Goal: Task Accomplishment & Management: Manage account settings

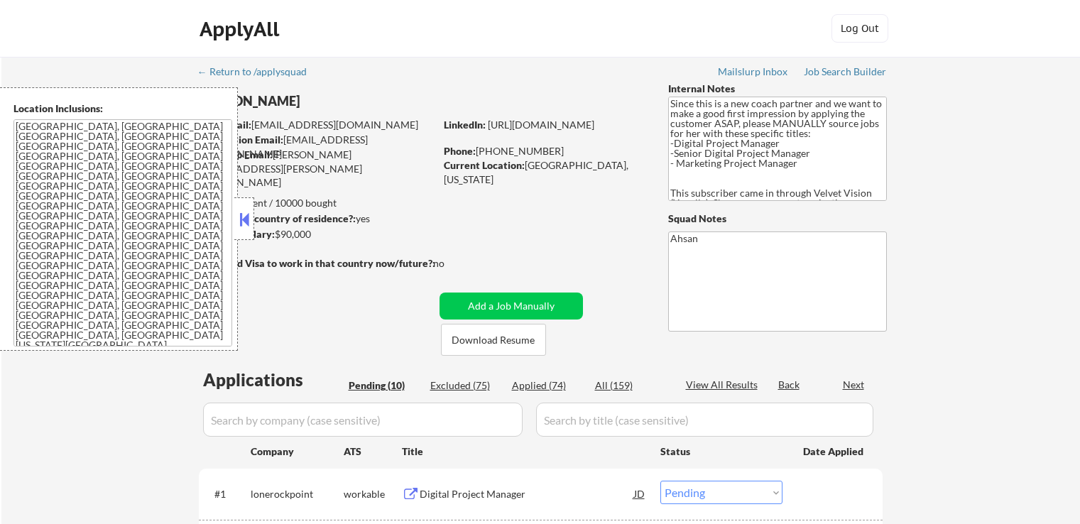
select select ""pending""
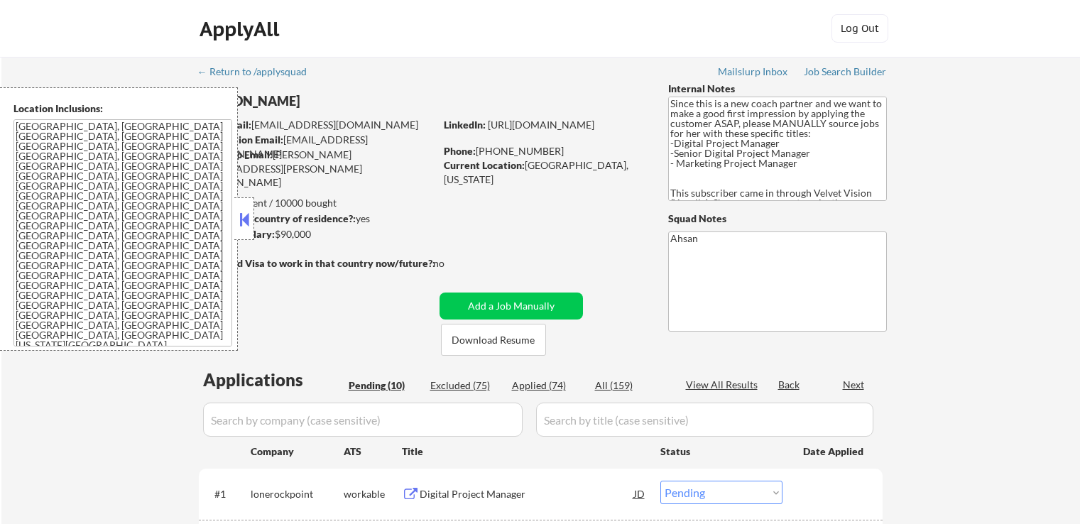
select select ""pending""
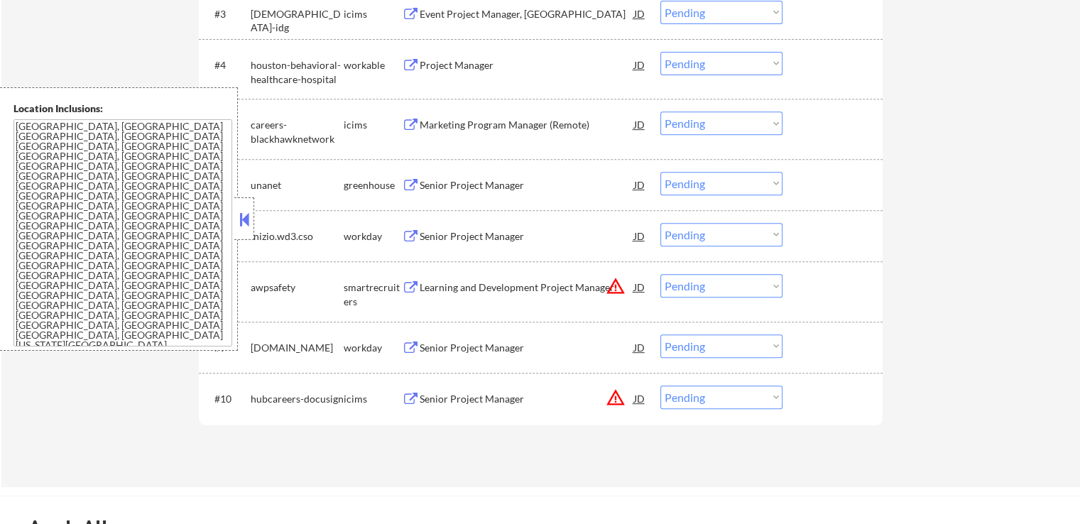
scroll to position [710, 0]
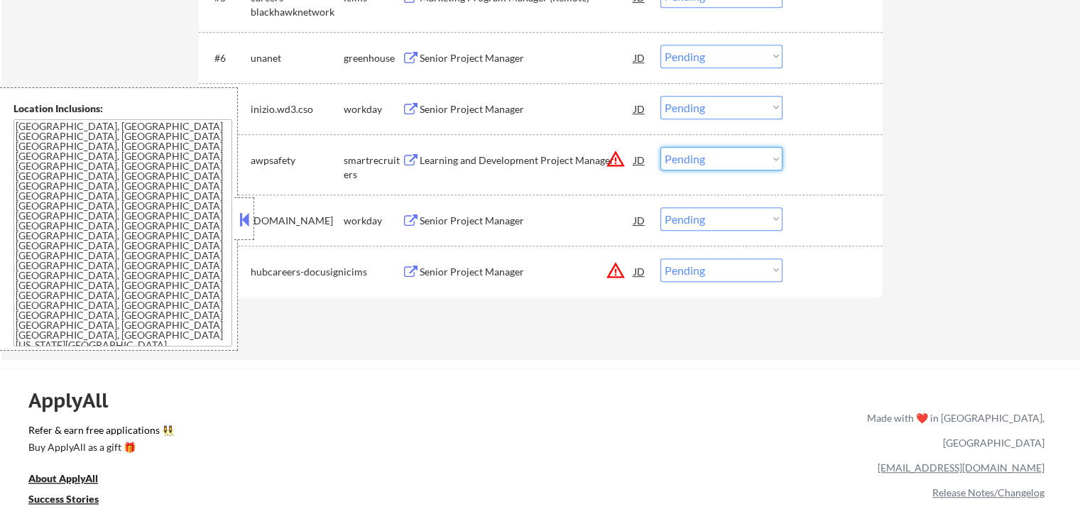
click at [708, 162] on select "Choose an option... Pending Applied Excluded (Questions) Excluded (Expired) Exc…" at bounding box center [722, 158] width 122 height 23
select select ""excluded__location_""
click at [661, 147] on select "Choose an option... Pending Applied Excluded (Questions) Excluded (Expired) Exc…" at bounding box center [722, 158] width 122 height 23
click at [708, 274] on select "Choose an option... Pending Applied Excluded (Questions) Excluded (Expired) Exc…" at bounding box center [722, 270] width 122 height 23
select select ""excluded__location_""
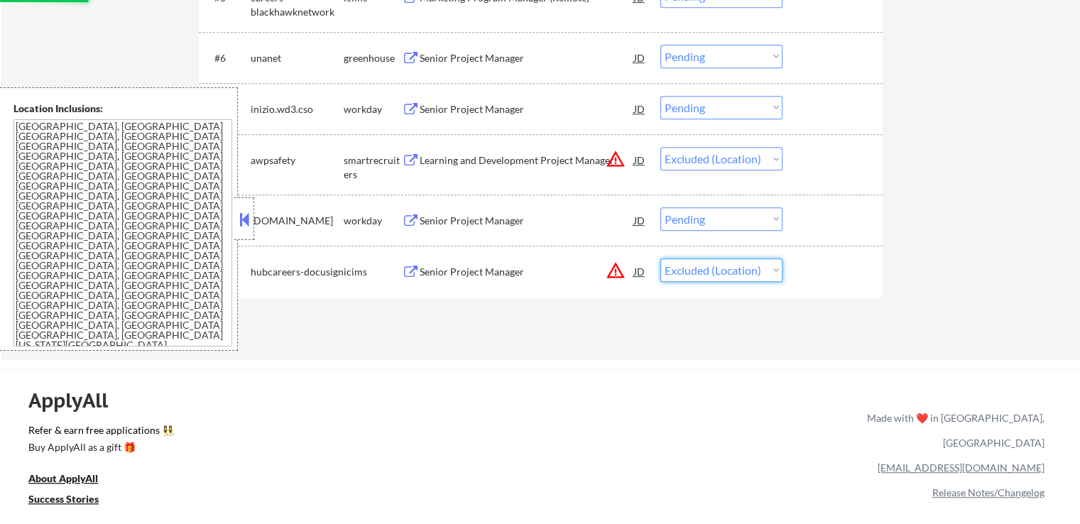
click at [661, 259] on select "Choose an option... Pending Applied Excluded (Questions) Excluded (Expired) Exc…" at bounding box center [722, 270] width 122 height 23
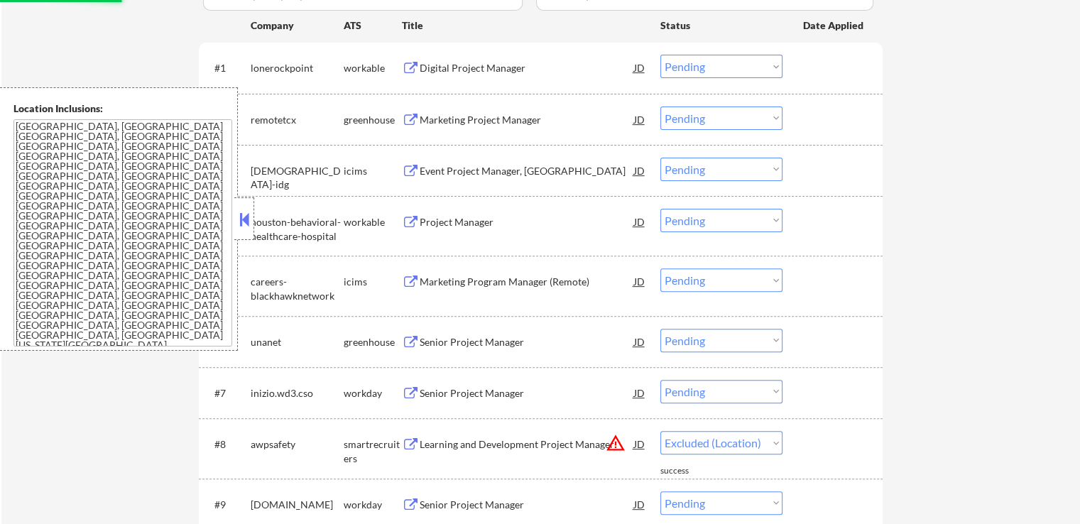
scroll to position [355, 0]
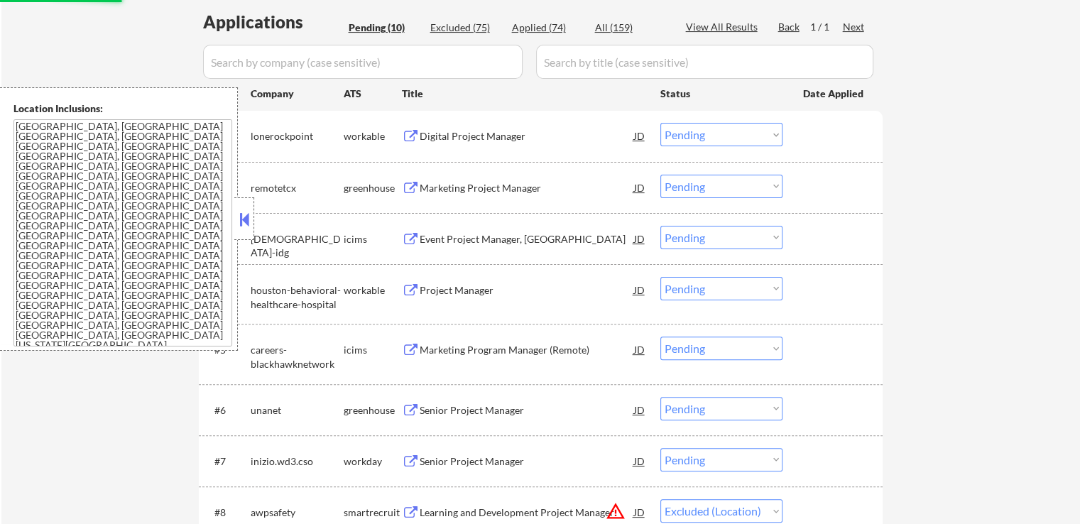
select select ""pending""
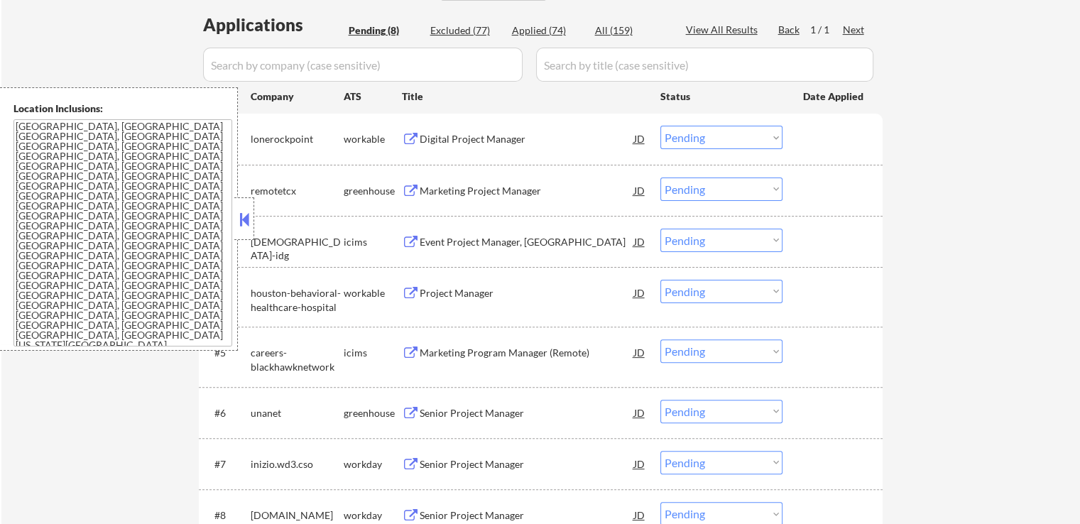
click at [506, 143] on div "Digital Project Manager" at bounding box center [527, 139] width 215 height 14
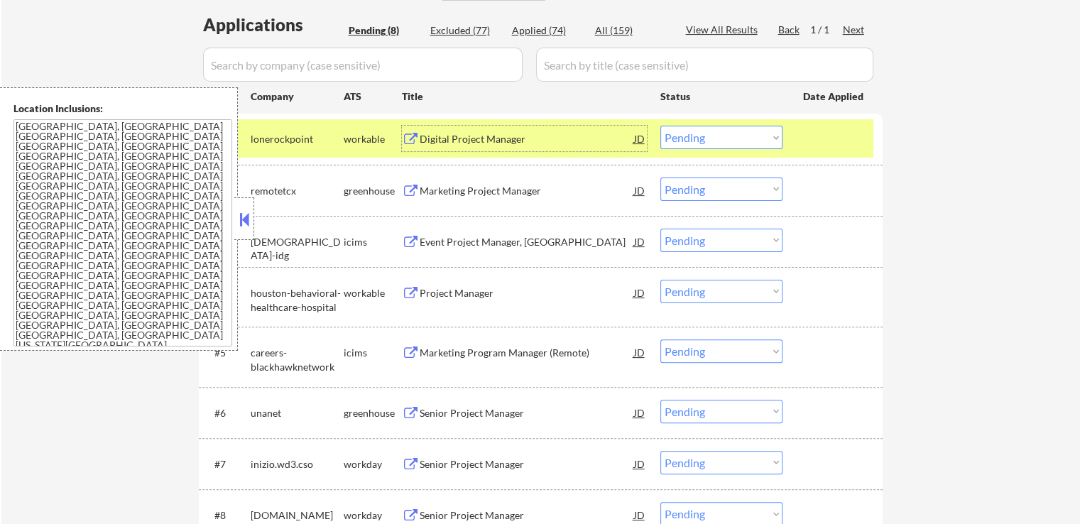
click at [548, 185] on div "Marketing Project Manager" at bounding box center [527, 191] width 215 height 14
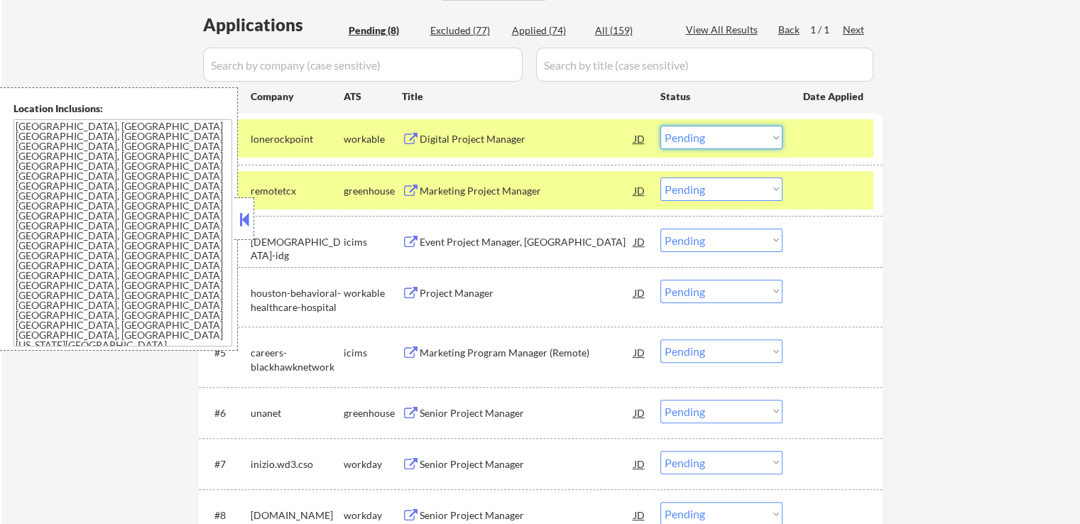
click at [697, 141] on select "Choose an option... Pending Applied Excluded (Questions) Excluded (Expired) Exc…" at bounding box center [722, 137] width 122 height 23
click at [661, 126] on select "Choose an option... Pending Applied Excluded (Questions) Excluded (Expired) Exc…" at bounding box center [722, 137] width 122 height 23
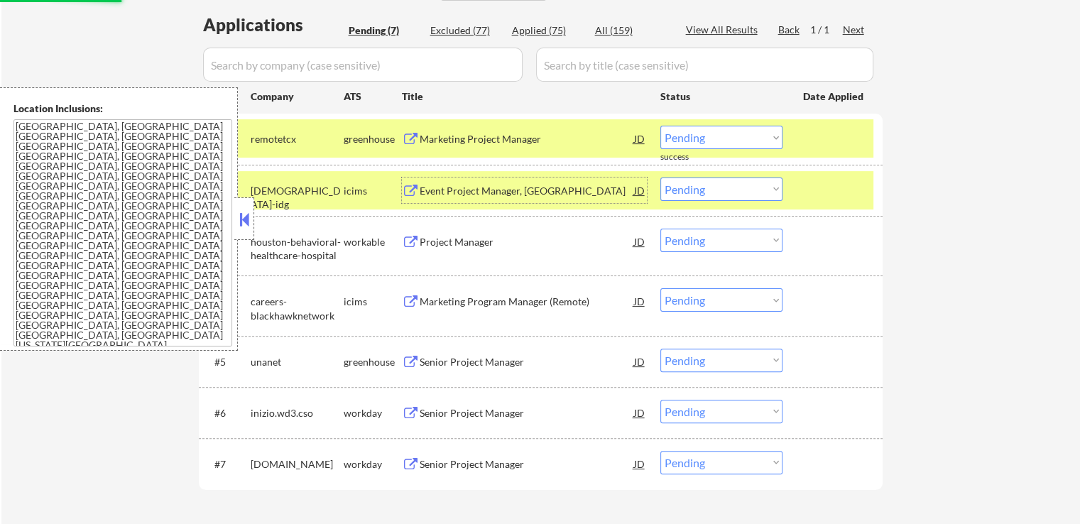
click at [538, 195] on div "Event Project Manager, [GEOGRAPHIC_DATA]" at bounding box center [527, 191] width 215 height 14
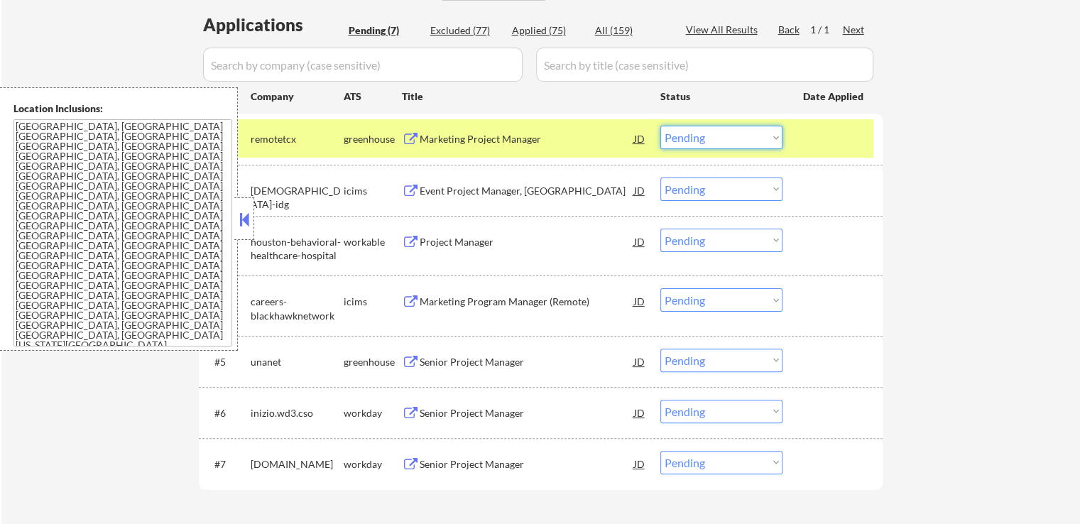
click at [690, 141] on select "Choose an option... Pending Applied Excluded (Questions) Excluded (Expired) Exc…" at bounding box center [722, 137] width 122 height 23
click at [661, 126] on select "Choose an option... Pending Applied Excluded (Questions) Excluded (Expired) Exc…" at bounding box center [722, 137] width 122 height 23
click at [923, 224] on div "← Return to /applysquad Mailslurp Inbox Job Search Builder [PERSON_NAME] User E…" at bounding box center [540, 127] width 1079 height 850
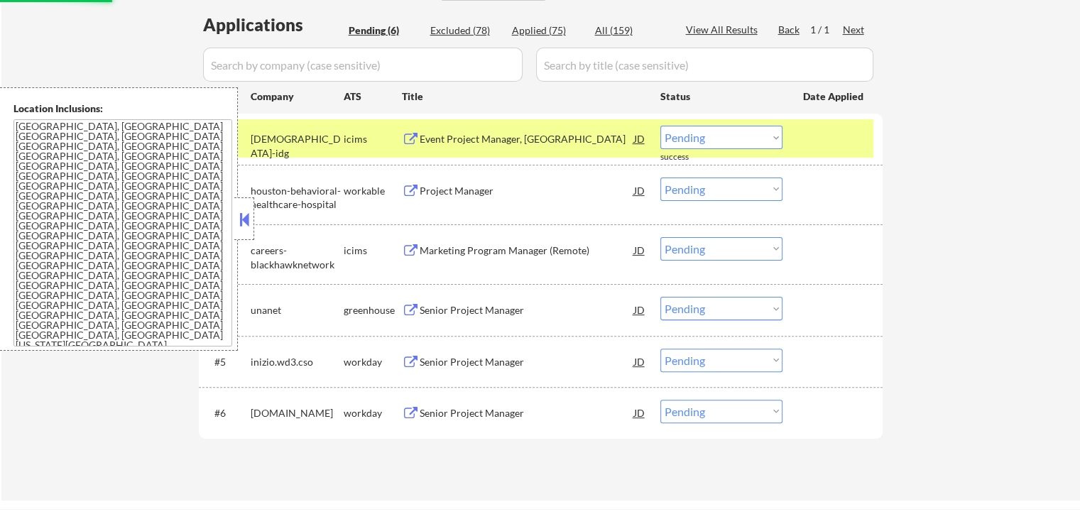
click at [468, 187] on div "Project Manager" at bounding box center [527, 191] width 215 height 14
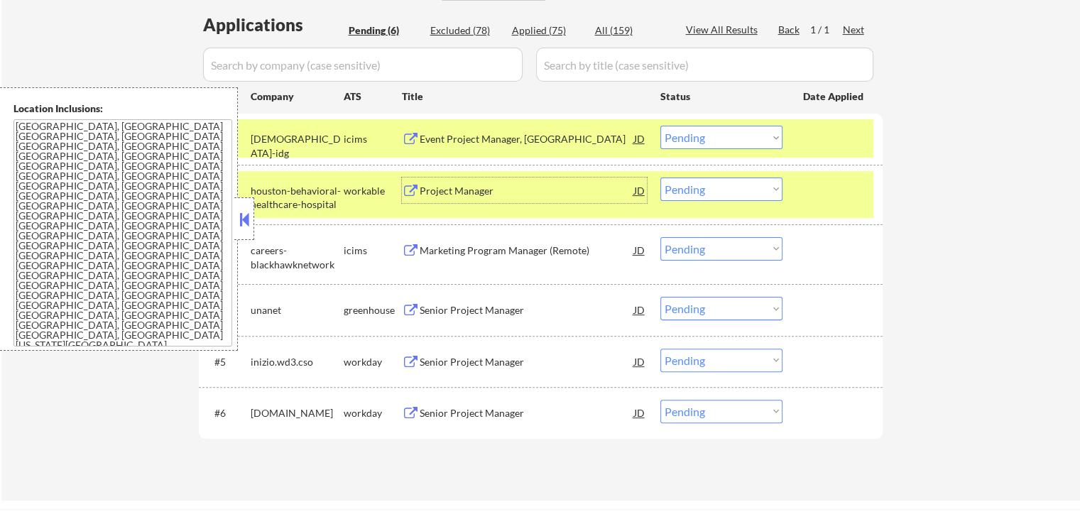
click at [717, 142] on select "Choose an option... Pending Applied Excluded (Questions) Excluded (Expired) Exc…" at bounding box center [722, 137] width 122 height 23
click at [661, 126] on select "Choose an option... Pending Applied Excluded (Questions) Excluded (Expired) Exc…" at bounding box center [722, 137] width 122 height 23
click at [538, 251] on div "Marketing Program Manager (Remote)" at bounding box center [527, 251] width 215 height 14
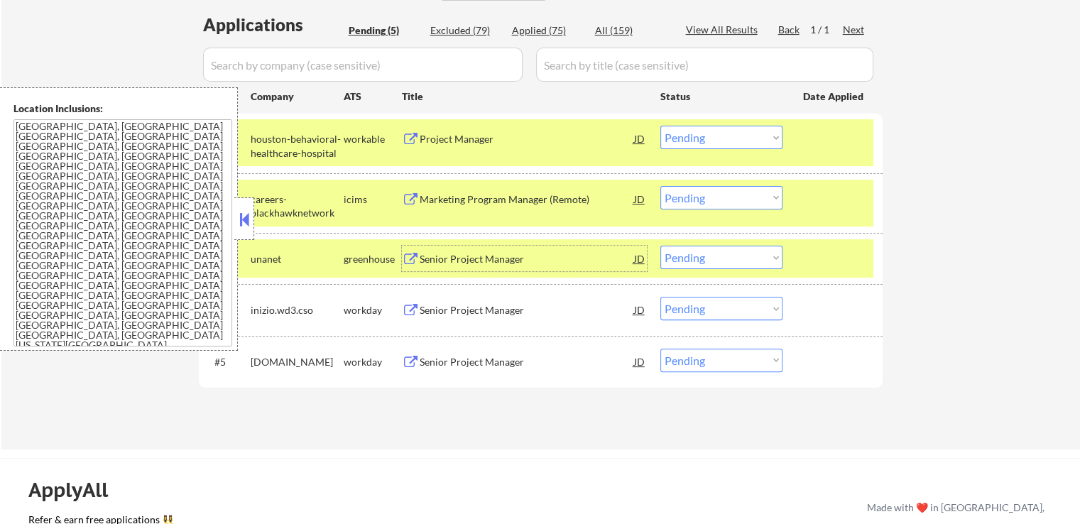
click at [703, 134] on select "Choose an option... Pending Applied Excluded (Questions) Excluded (Expired) Exc…" at bounding box center [722, 137] width 122 height 23
click at [661, 126] on select "Choose an option... Pending Applied Excluded (Questions) Excluded (Expired) Exc…" at bounding box center [722, 137] width 122 height 23
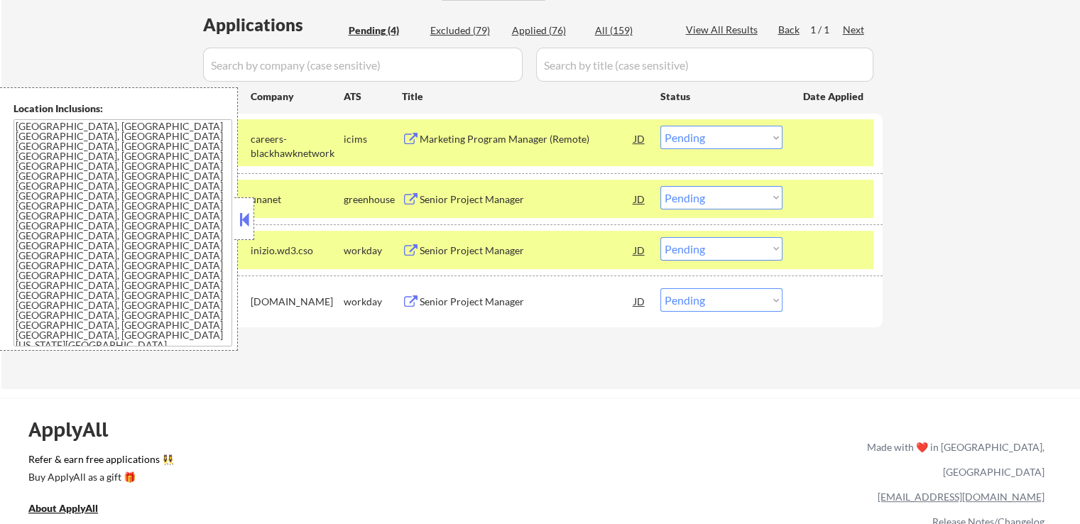
click at [511, 200] on div "Senior Project Manager" at bounding box center [527, 199] width 215 height 14
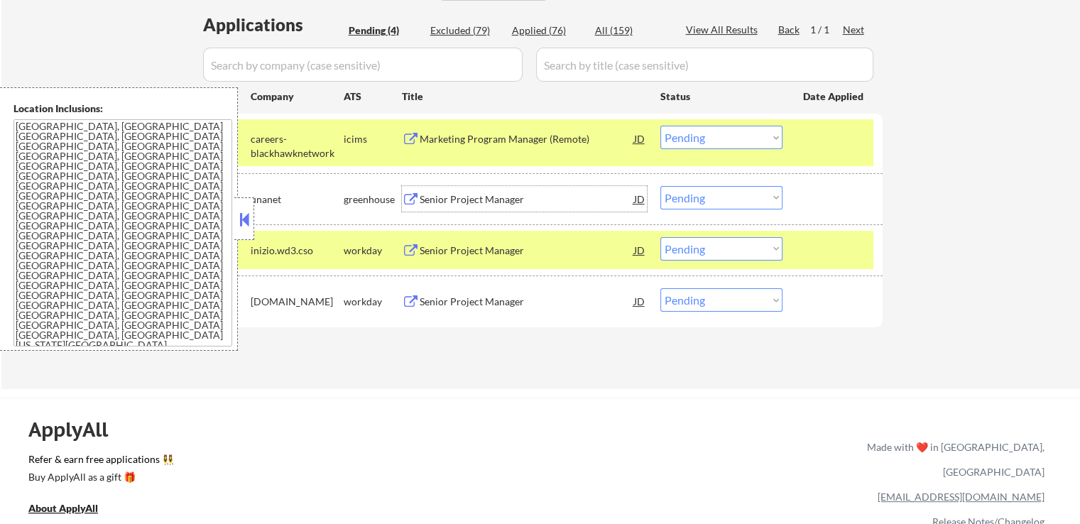
click at [712, 131] on select "Choose an option... Pending Applied Excluded (Questions) Excluded (Expired) Exc…" at bounding box center [722, 137] width 122 height 23
click at [661, 126] on select "Choose an option... Pending Applied Excluded (Questions) Excluded (Expired) Exc…" at bounding box center [722, 137] width 122 height 23
click at [511, 256] on div "Senior Project Manager" at bounding box center [527, 251] width 215 height 14
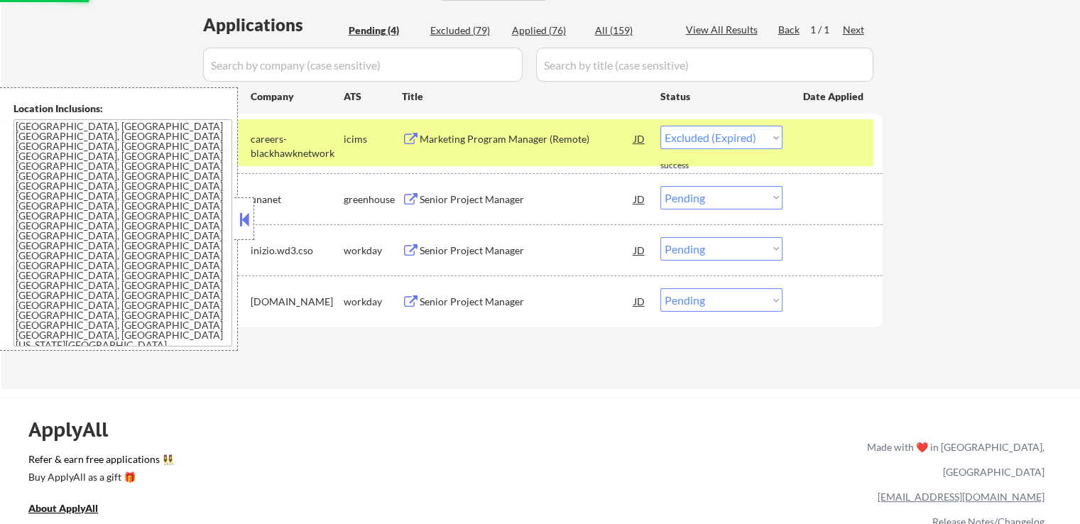
select select ""pending""
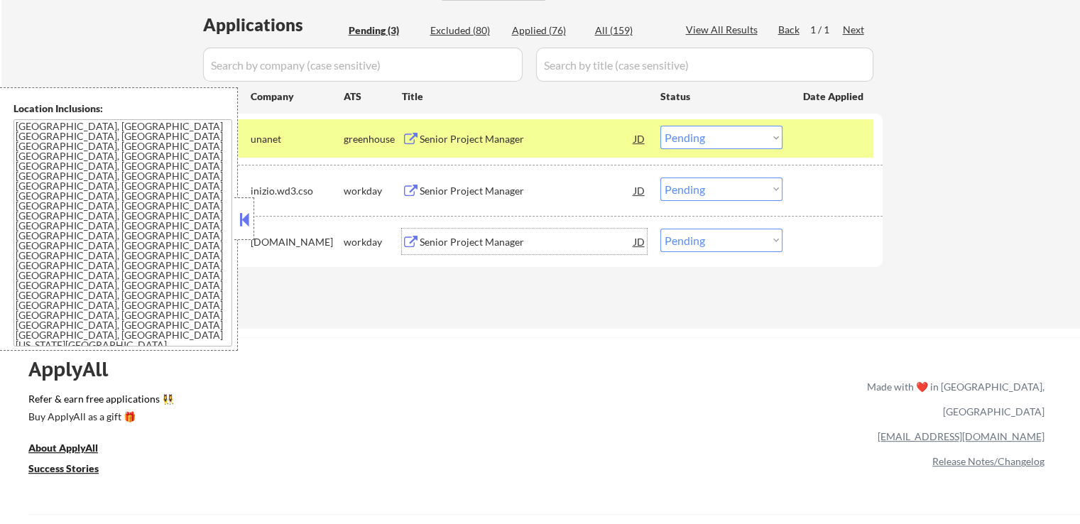
click at [705, 188] on select "Choose an option... Pending Applied Excluded (Questions) Excluded (Expired) Exc…" at bounding box center [722, 189] width 122 height 23
click at [661, 178] on select "Choose an option... Pending Applied Excluded (Questions) Excluded (Expired) Exc…" at bounding box center [722, 189] width 122 height 23
select select ""pending""
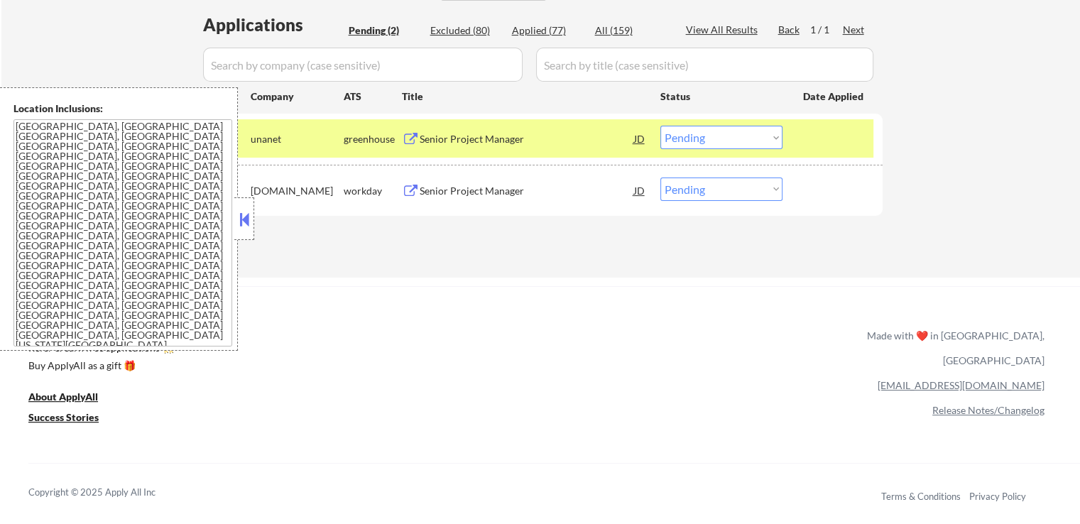
click at [541, 192] on div "Senior Project Manager" at bounding box center [527, 191] width 215 height 14
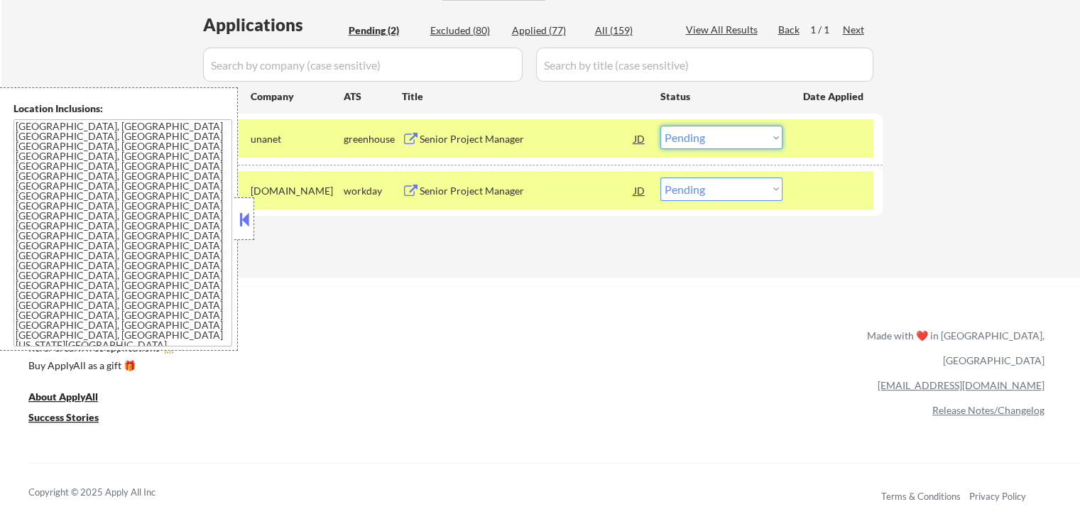
drag, startPoint x: 693, startPoint y: 135, endPoint x: 695, endPoint y: 146, distance: 11.7
click at [694, 139] on select "Choose an option... Pending Applied Excluded (Questions) Excluded (Expired) Exc…" at bounding box center [722, 137] width 122 height 23
click at [661, 126] on select "Choose an option... Pending Applied Excluded (Questions) Excluded (Expired) Exc…" at bounding box center [722, 137] width 122 height 23
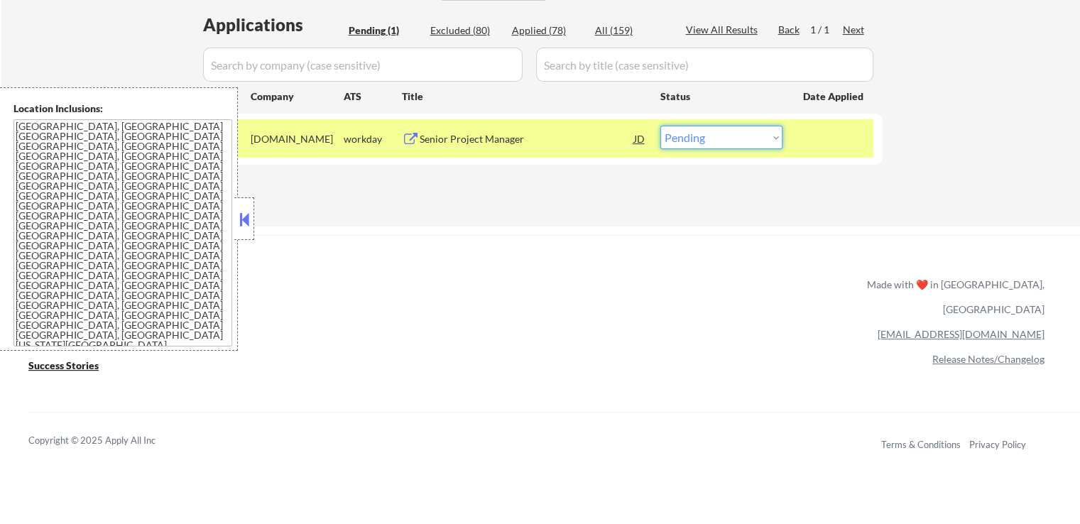
click at [699, 140] on select "Choose an option... Pending Applied Excluded (Questions) Excluded (Expired) Exc…" at bounding box center [722, 137] width 122 height 23
select select ""applied""
click at [661, 126] on select "Choose an option... Pending Applied Excluded (Questions) Excluded (Expired) Exc…" at bounding box center [722, 137] width 122 height 23
